Goal: Book appointment/travel/reservation

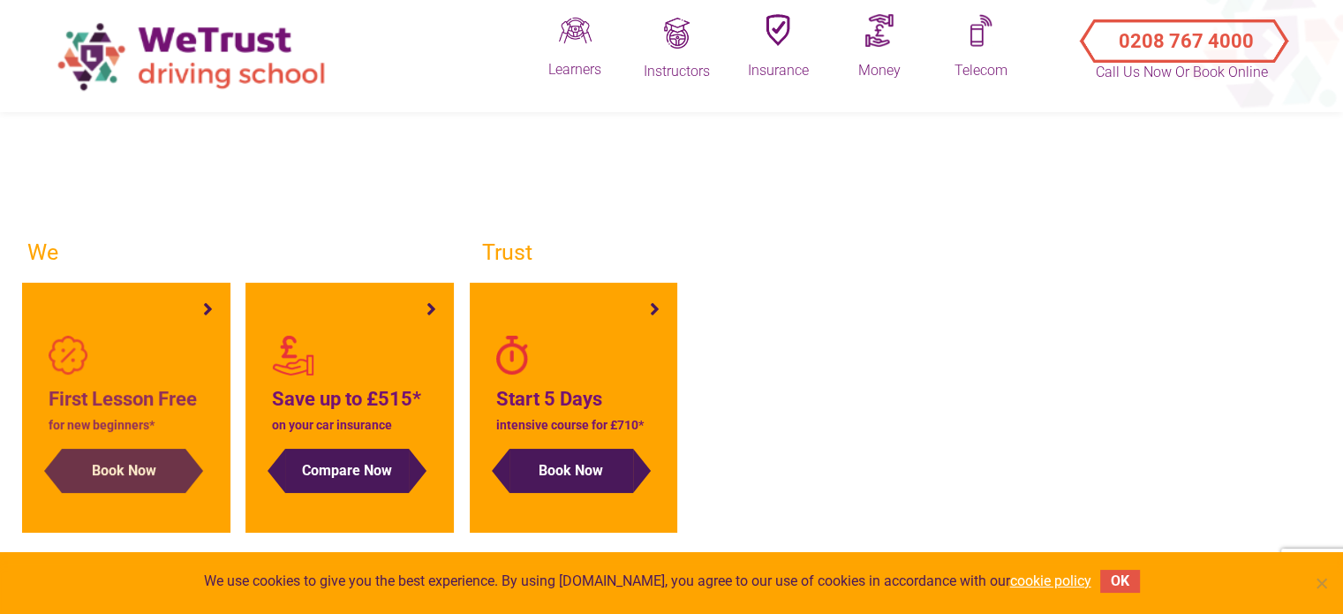
click at [136, 398] on h4 "First Lesson Free" at bounding box center [126, 399] width 155 height 30
drag, startPoint x: 554, startPoint y: 237, endPoint x: 870, endPoint y: 242, distance: 317.0
click at [1087, 272] on div "Let's get you behind the wheel We help you find the driving instructors you can…" at bounding box center [573, 374] width 1119 height 462
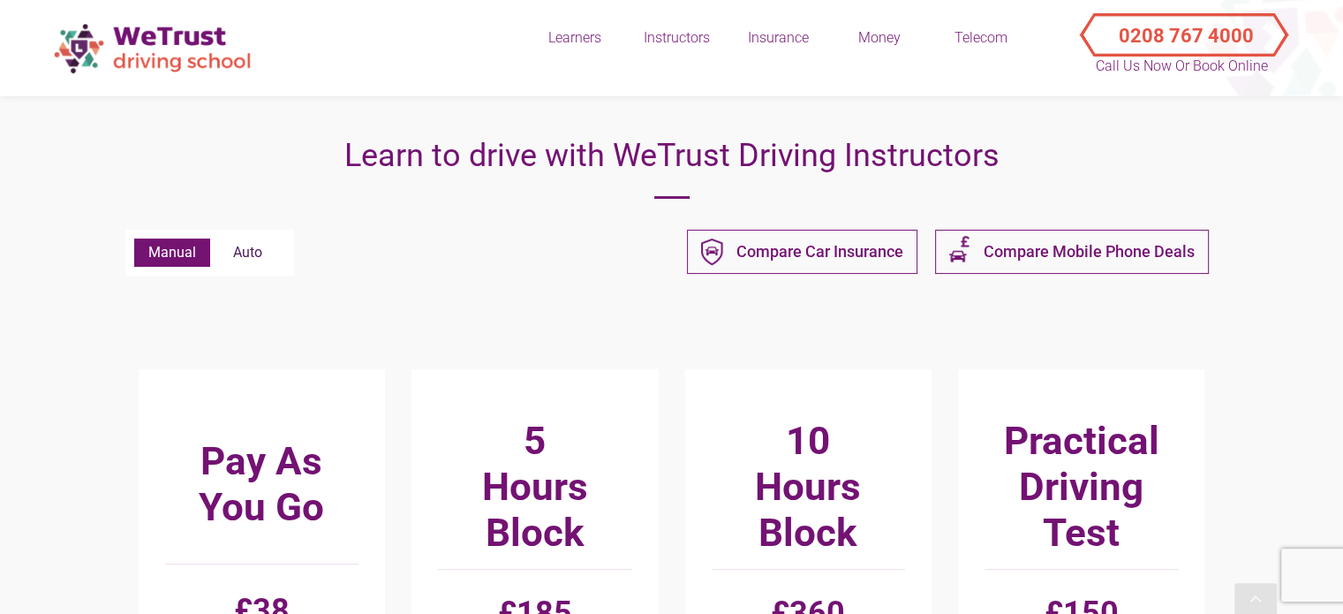
scroll to position [441, 0]
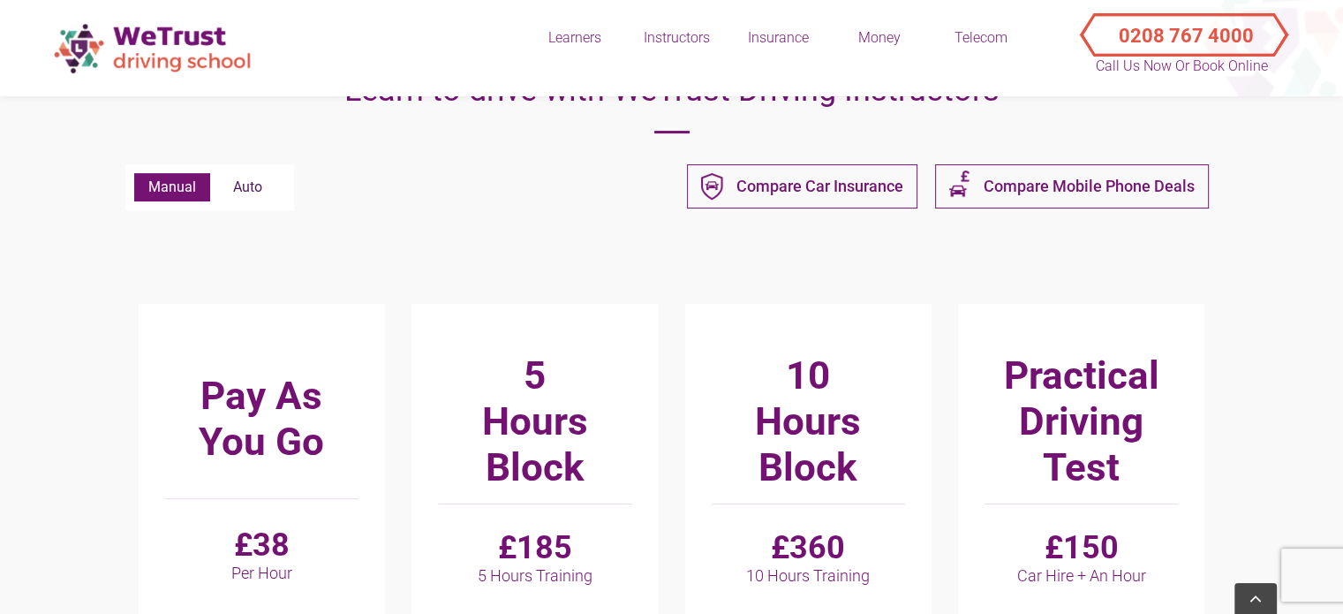
click at [252, 173] on label "Auto" at bounding box center [247, 187] width 75 height 28
click at [135, 173] on input "Auto" at bounding box center [134, 173] width 1 height 1
radio input "true"
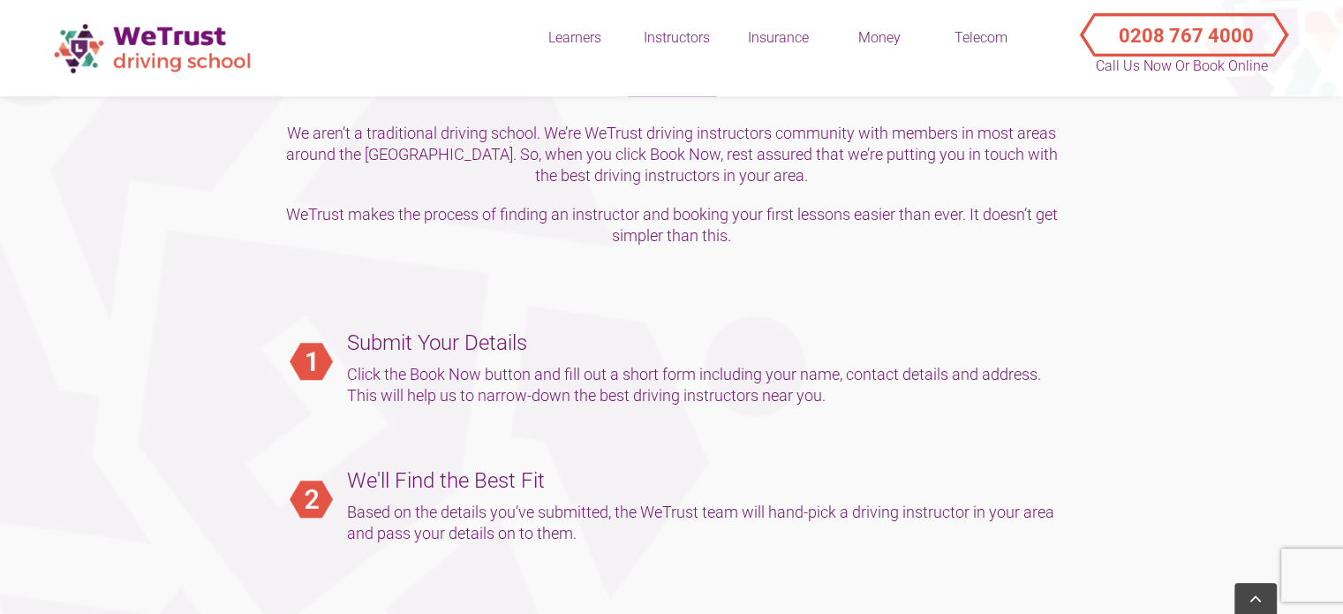
scroll to position [1677, 0]
